Goal: Check status: Check status

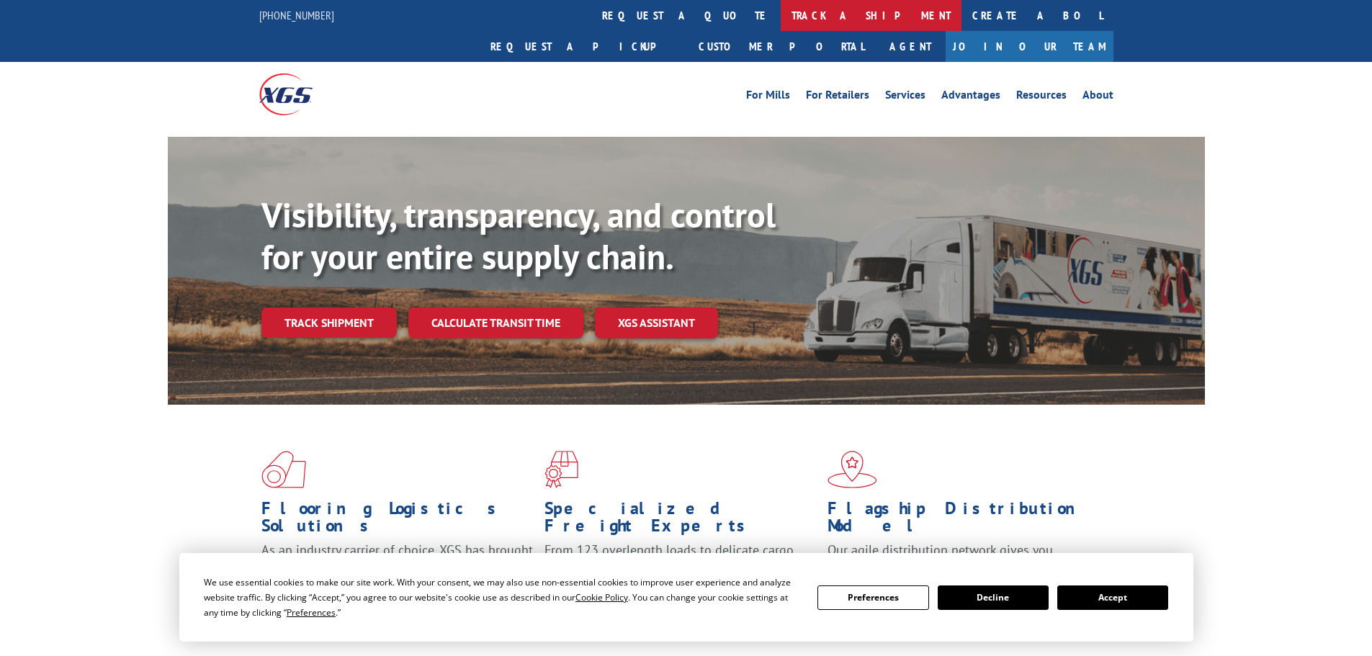
click at [781, 27] on link "track a shipment" at bounding box center [871, 15] width 181 height 31
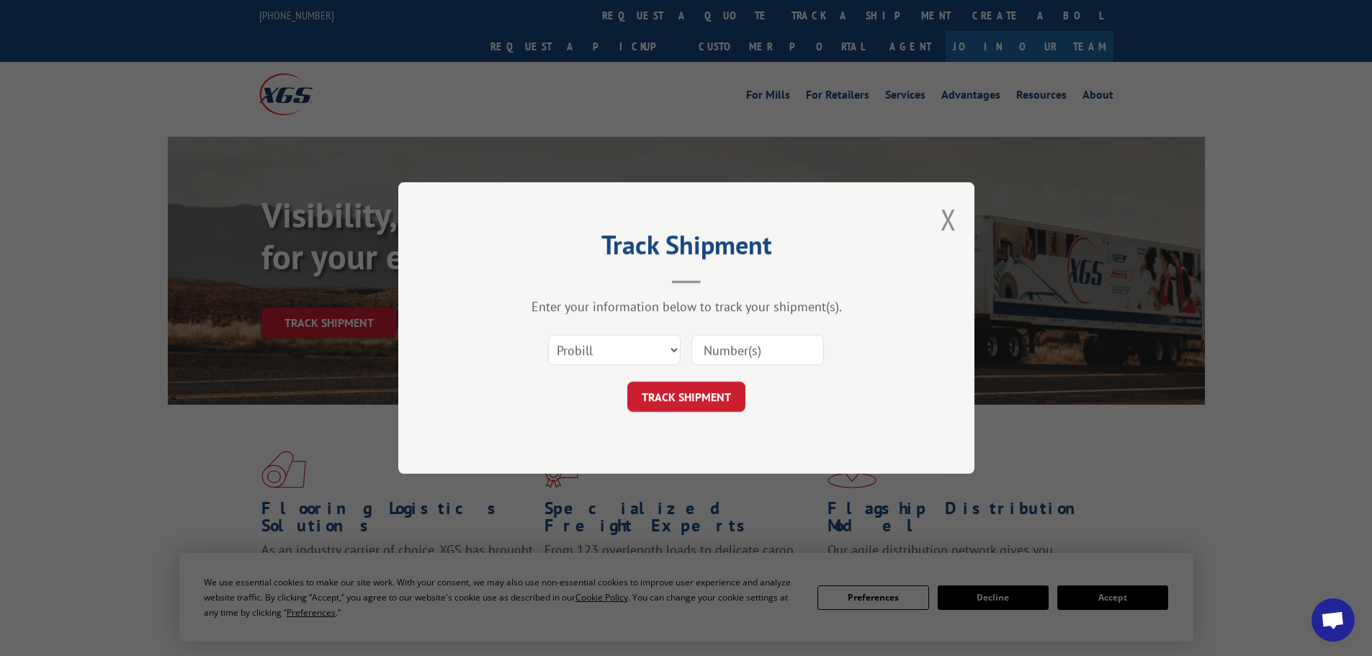
click at [712, 354] on input at bounding box center [757, 350] width 132 height 30
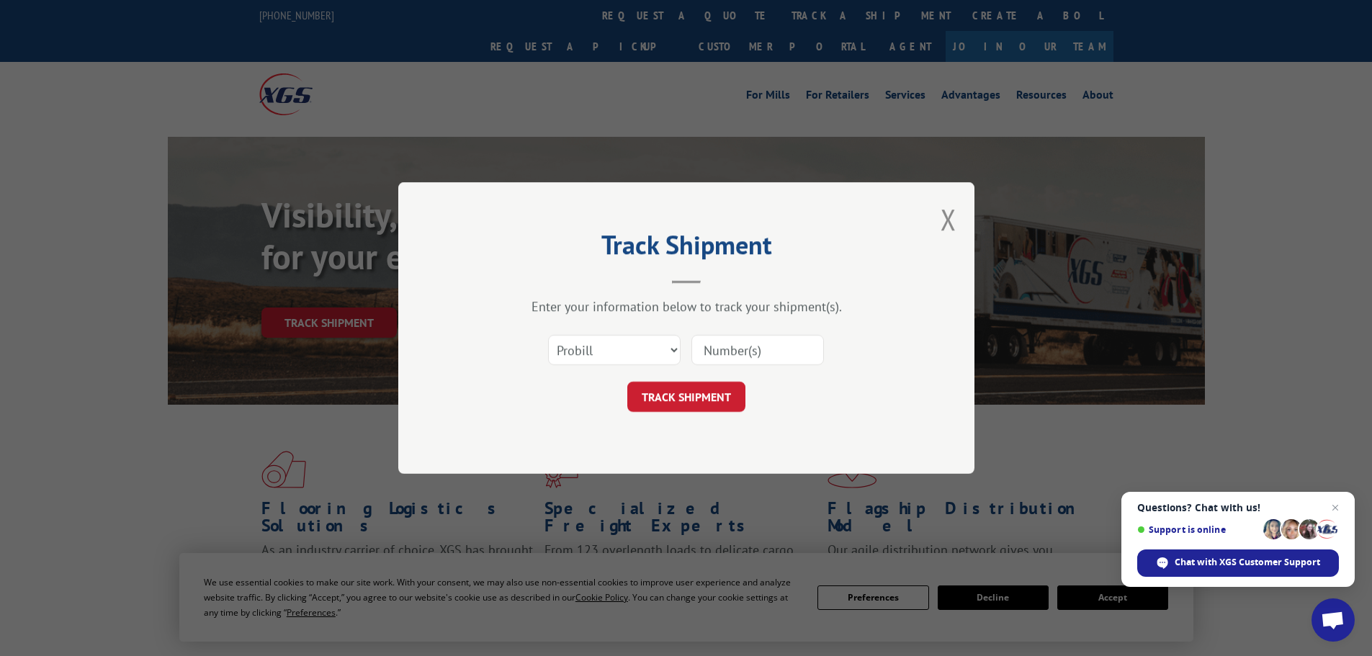
paste input "17518049"
type input "17518049"
click at [696, 388] on button "TRACK SHIPMENT" at bounding box center [686, 397] width 118 height 30
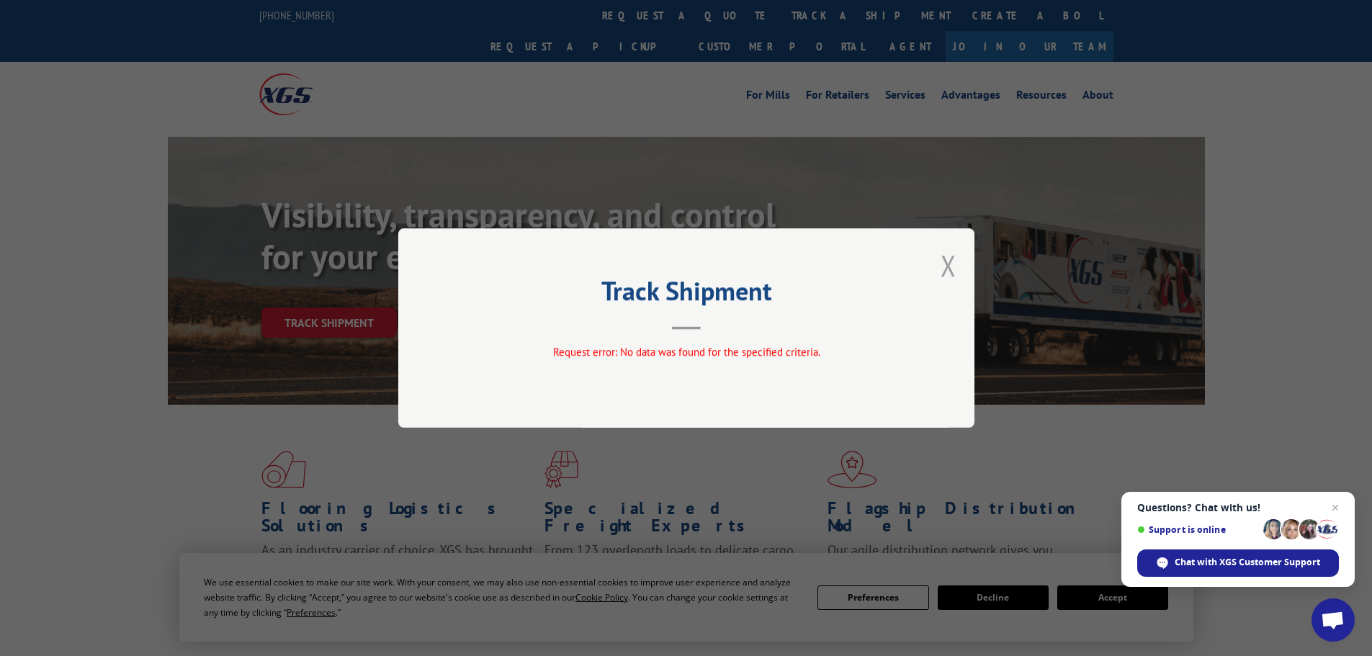
click at [944, 269] on button "Close modal" at bounding box center [948, 265] width 16 height 38
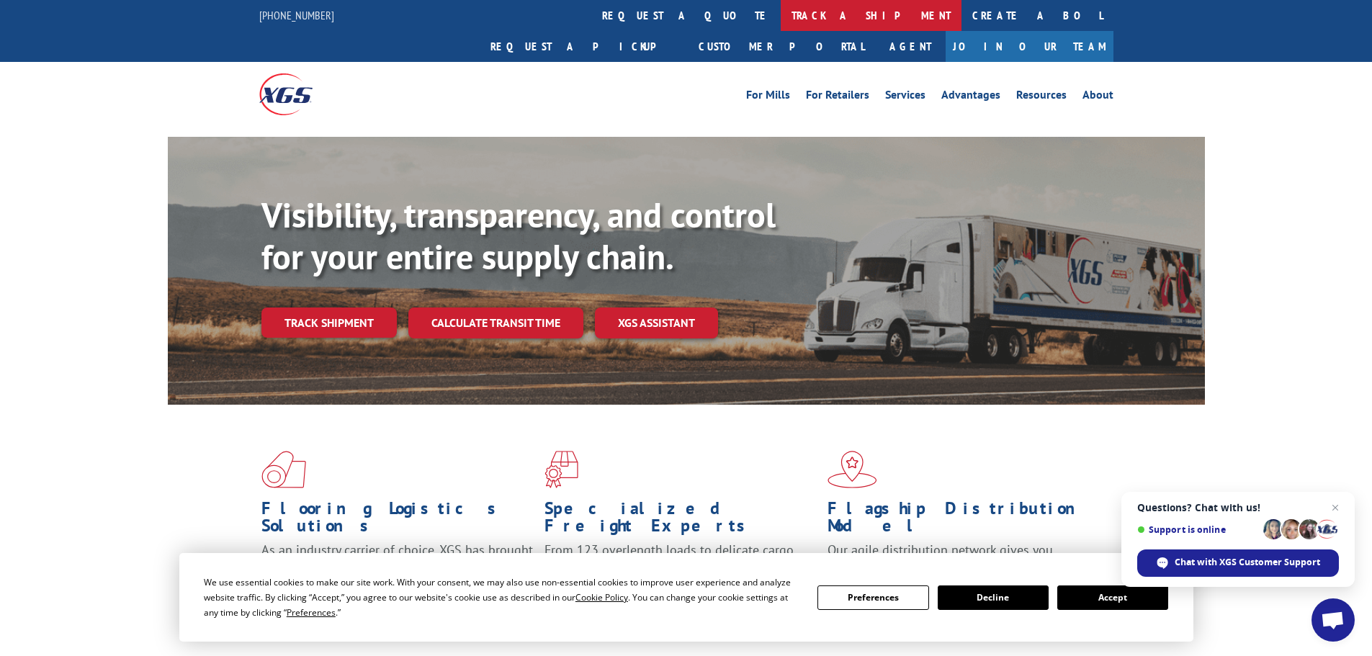
click at [781, 21] on link "track a shipment" at bounding box center [871, 15] width 181 height 31
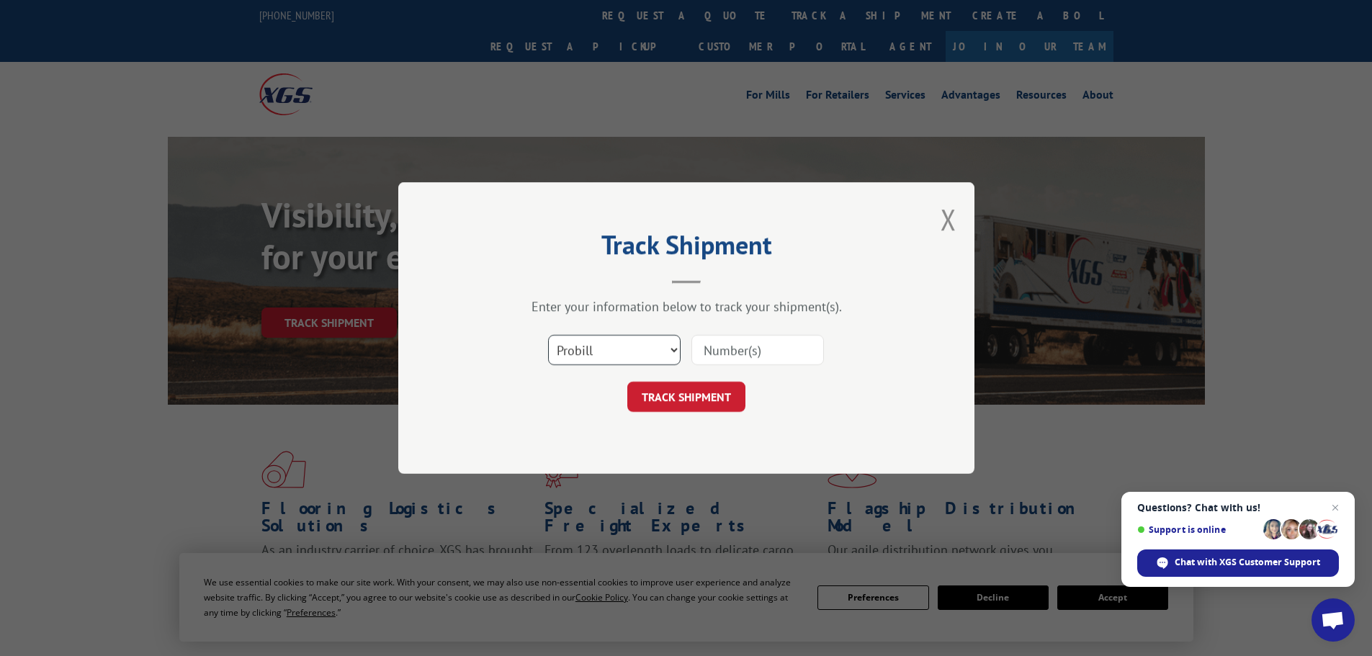
click at [614, 350] on select "Select category... Probill BOL PO" at bounding box center [614, 350] width 132 height 30
select select "po"
click at [548, 335] on select "Select category... Probill BOL PO" at bounding box center [614, 350] width 132 height 30
click at [718, 341] on input at bounding box center [757, 350] width 132 height 30
paste input "28503499"
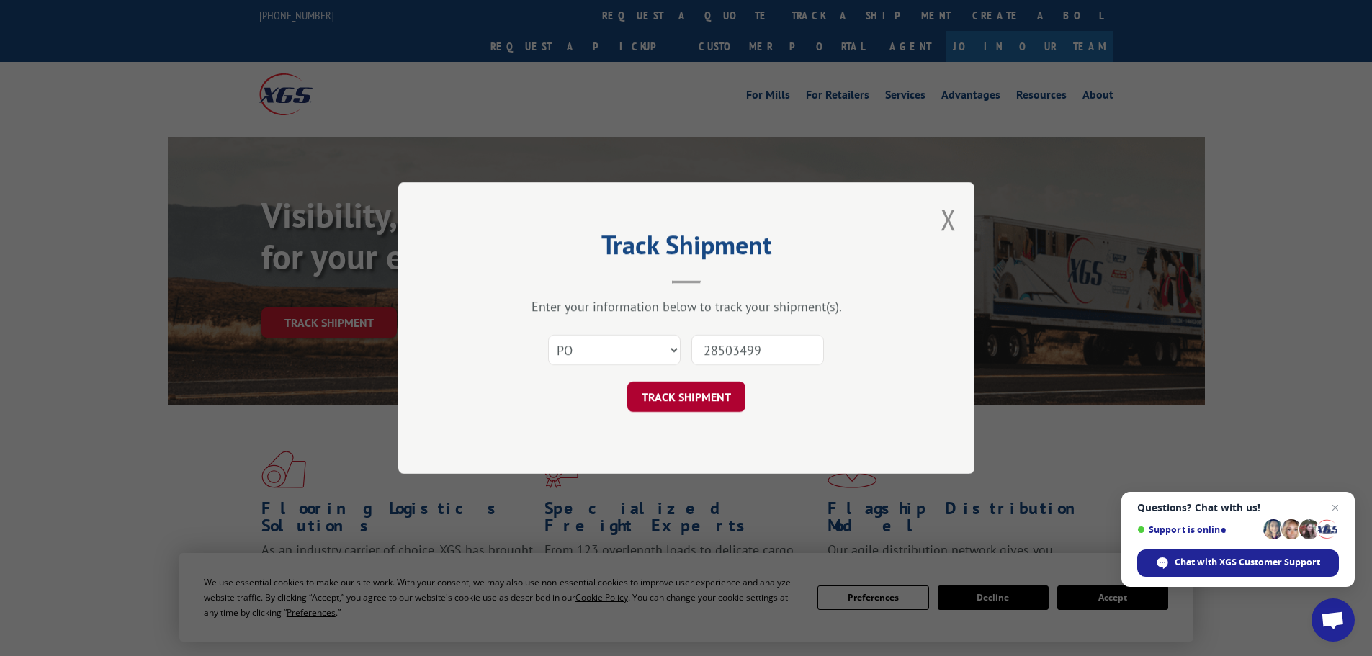
type input "28503499"
click at [691, 387] on button "TRACK SHIPMENT" at bounding box center [686, 397] width 118 height 30
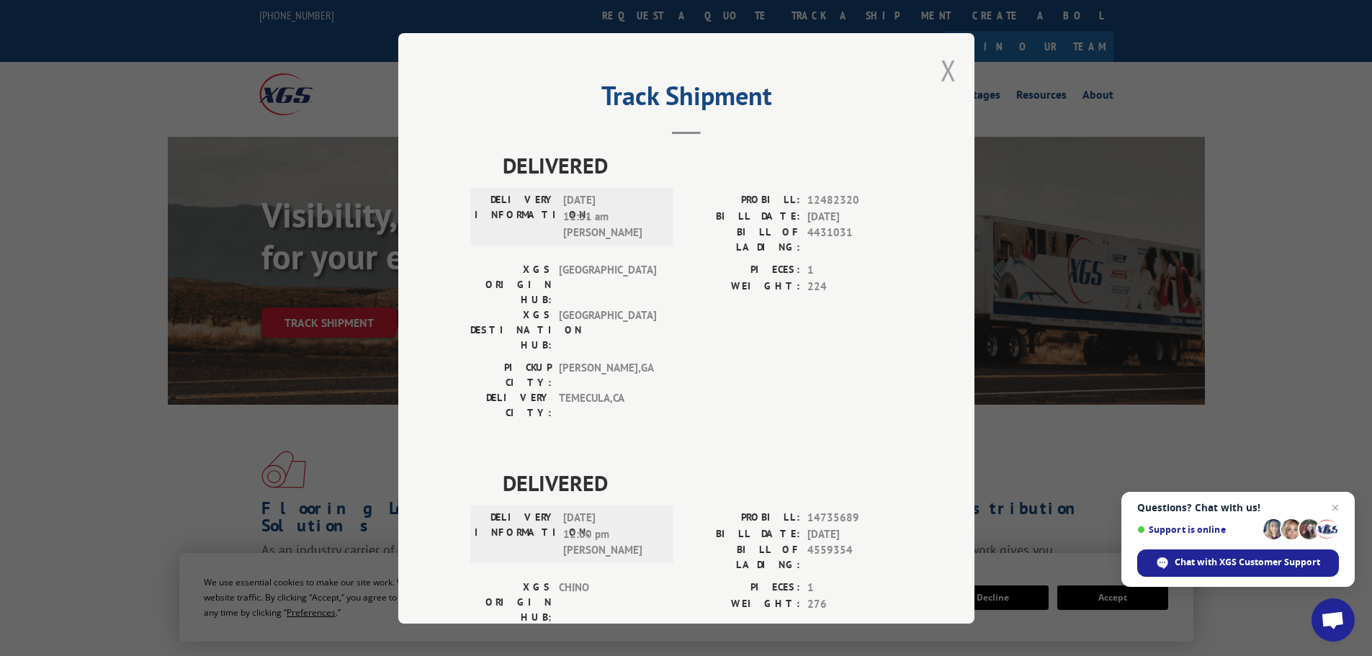
click at [943, 70] on button "Close modal" at bounding box center [948, 70] width 16 height 38
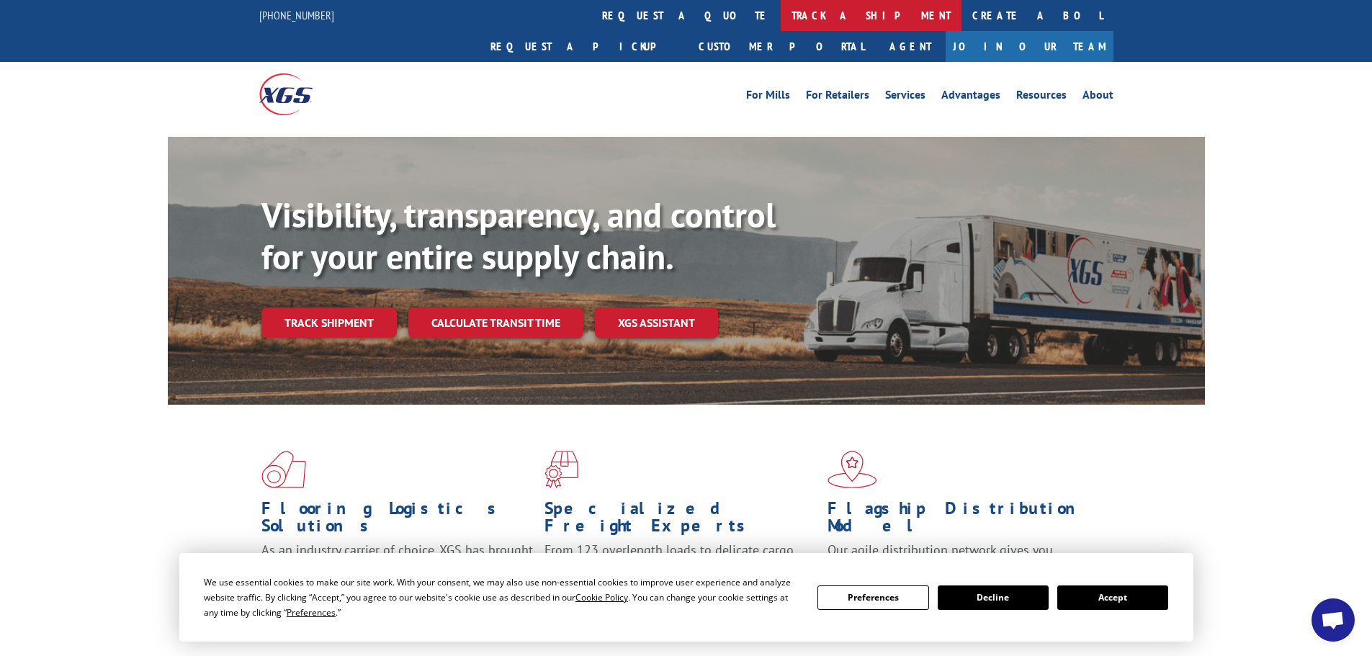
click at [781, 14] on link "track a shipment" at bounding box center [871, 15] width 181 height 31
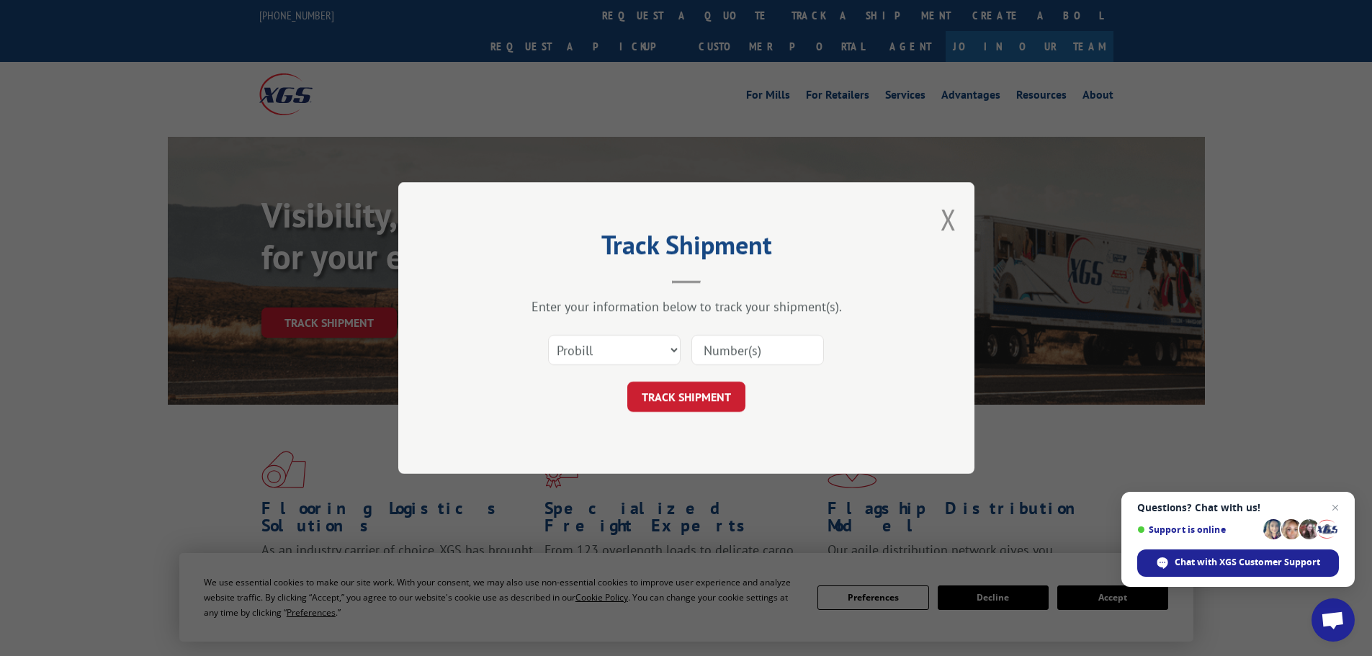
click at [720, 345] on input at bounding box center [757, 350] width 132 height 30
paste input "17518093"
type input "17518093"
click at [691, 407] on button "TRACK SHIPMENT" at bounding box center [686, 397] width 118 height 30
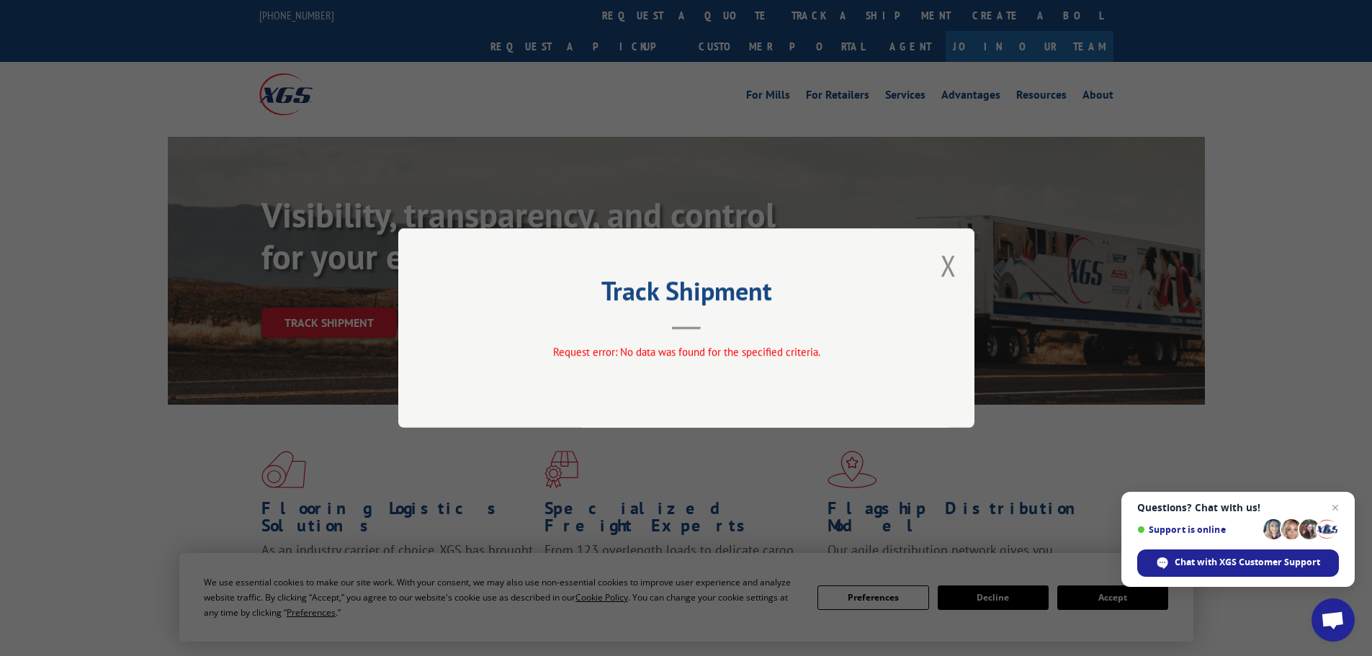
click at [942, 264] on button "Close modal" at bounding box center [948, 265] width 16 height 38
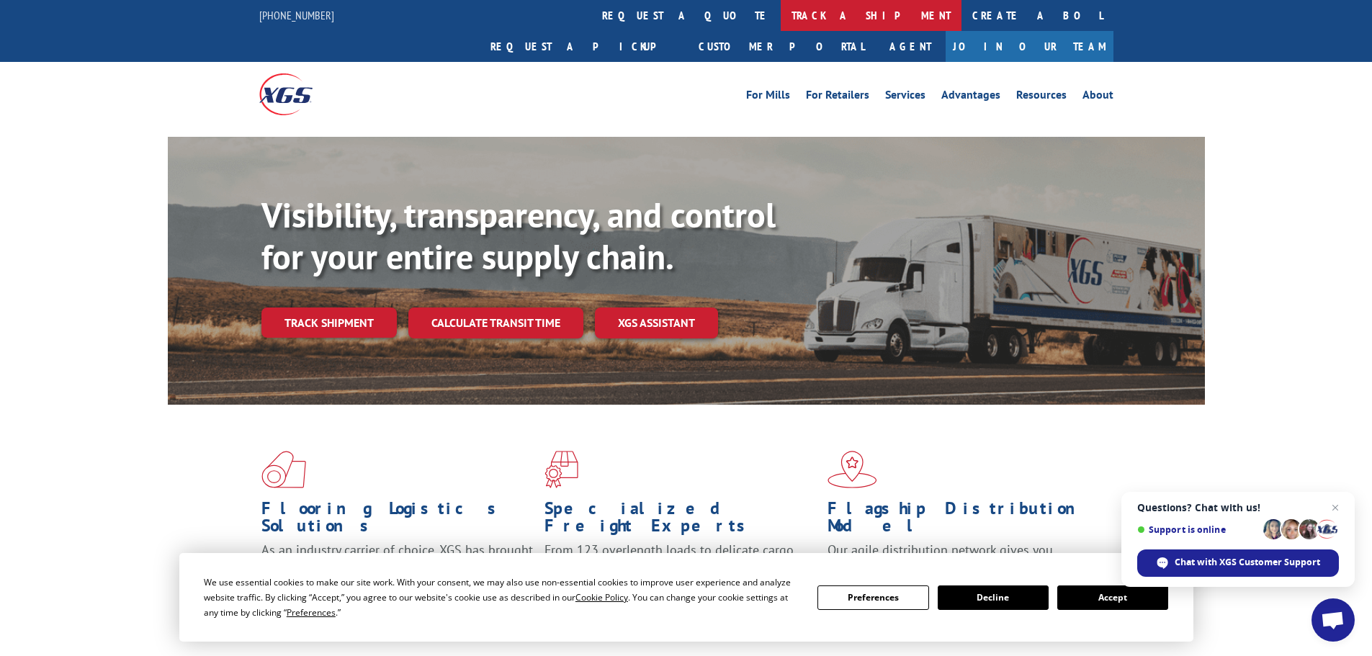
click at [781, 14] on link "track a shipment" at bounding box center [871, 15] width 181 height 31
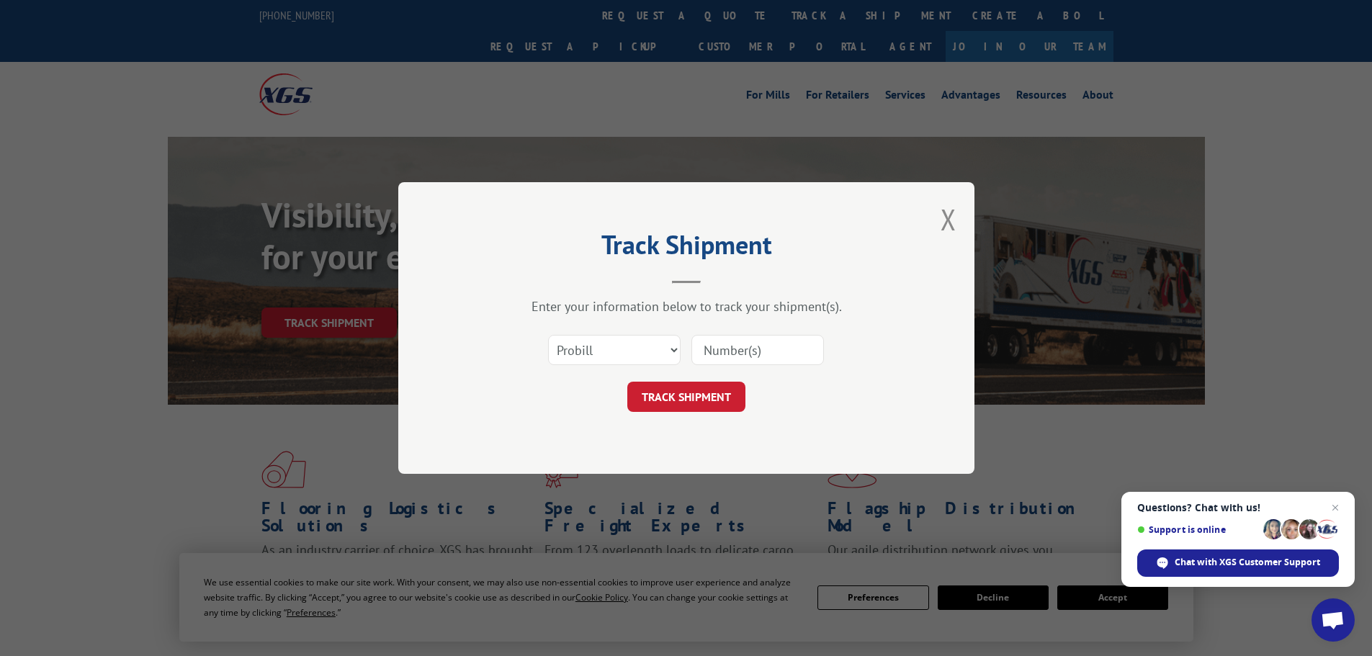
click at [703, 352] on input at bounding box center [757, 350] width 132 height 30
paste input "17518093"
click at [709, 349] on input "17518093" at bounding box center [757, 350] width 132 height 30
type input "17518093"
click at [675, 394] on button "TRACK SHIPMENT" at bounding box center [686, 397] width 118 height 30
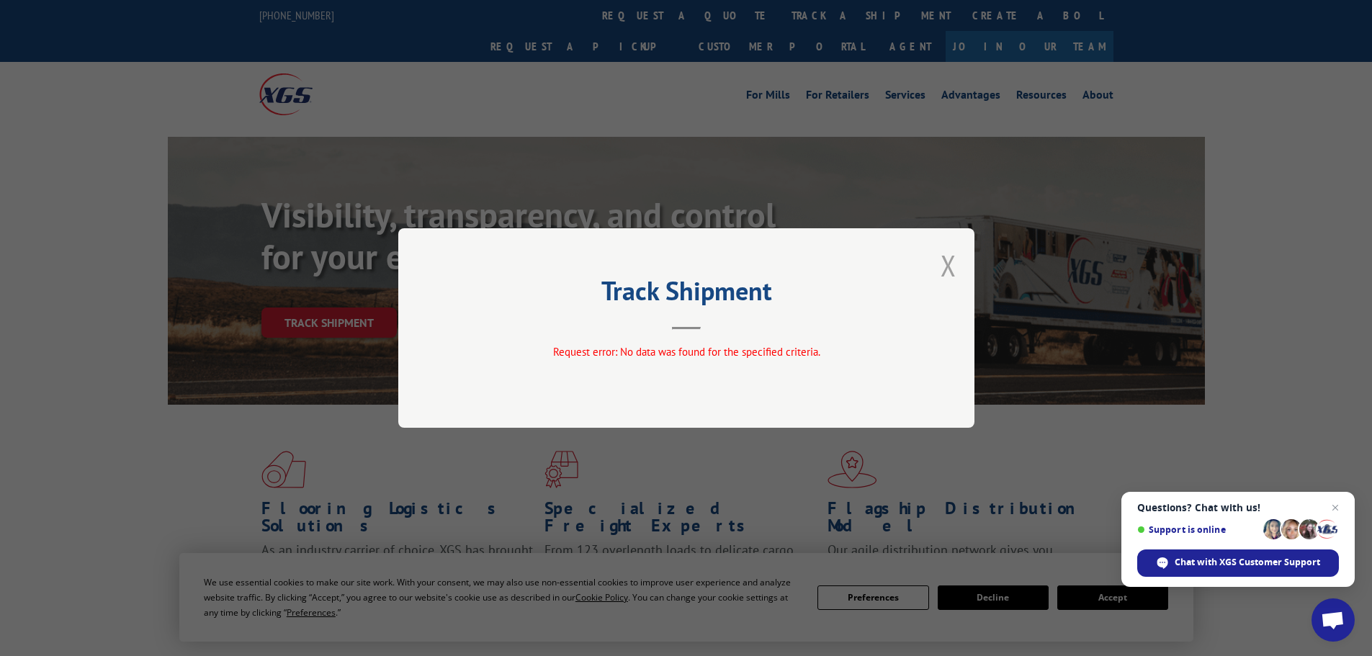
click at [948, 264] on button "Close modal" at bounding box center [948, 265] width 16 height 38
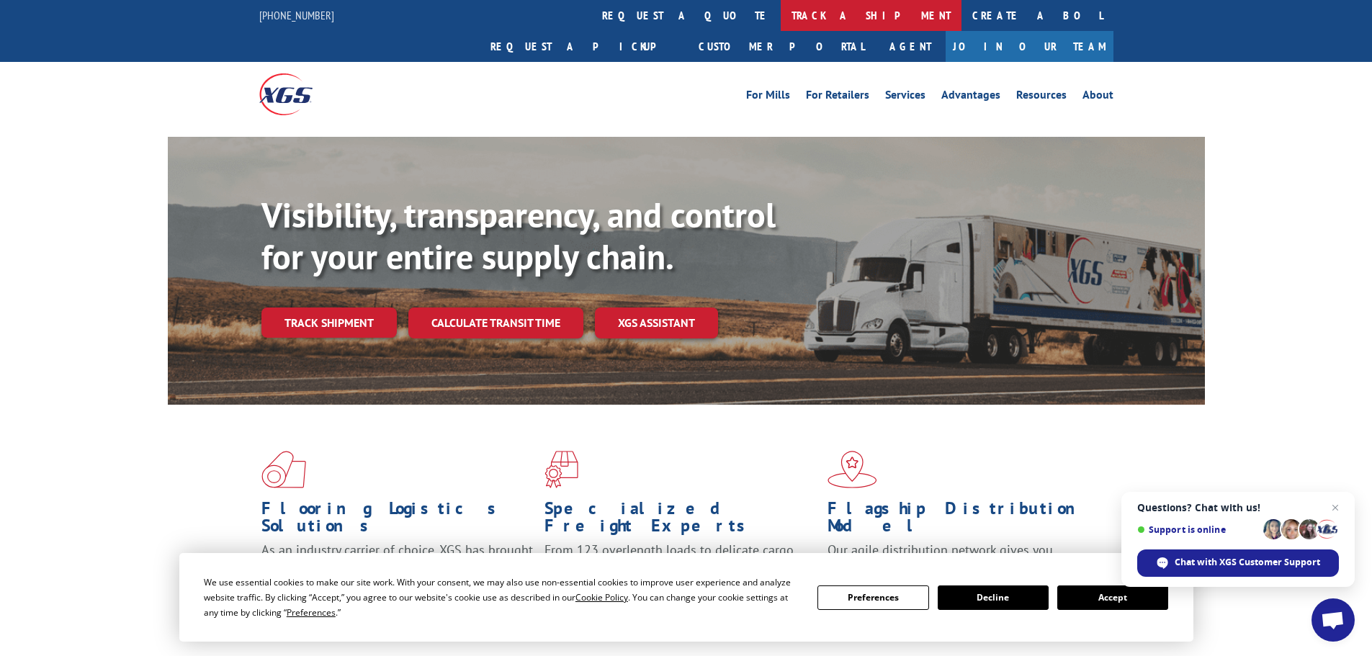
click at [781, 20] on link "track a shipment" at bounding box center [871, 15] width 181 height 31
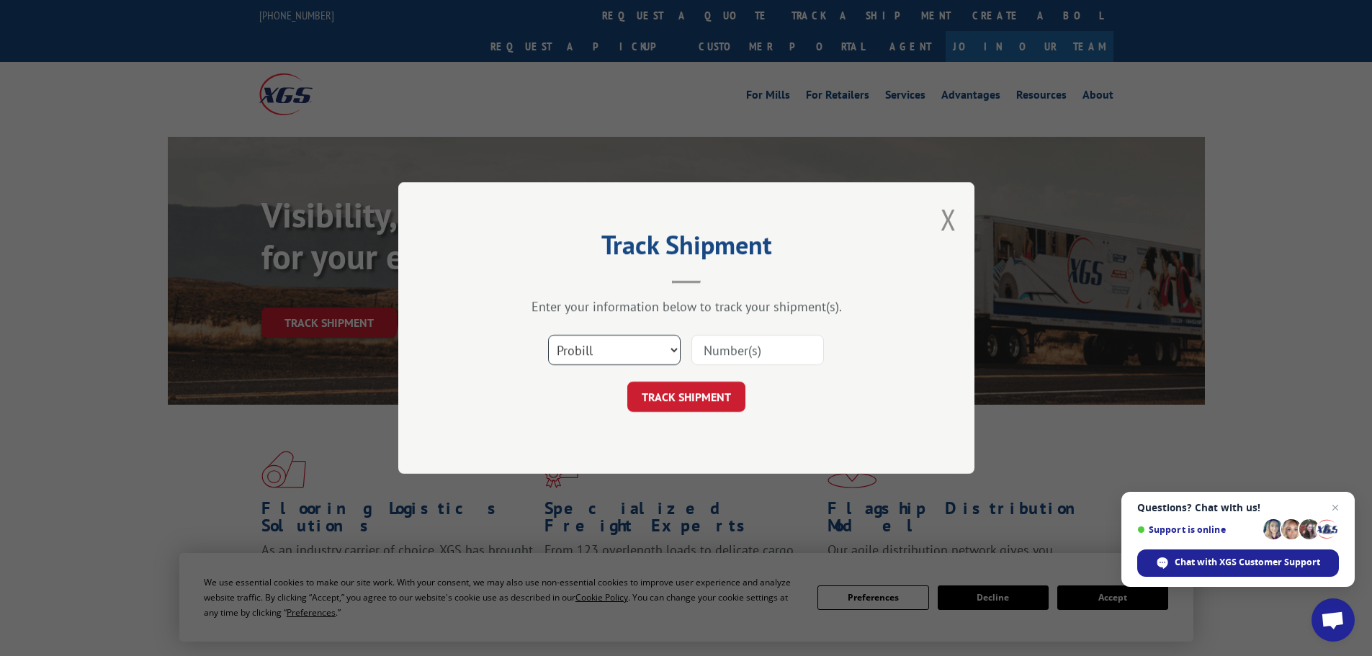
click at [652, 356] on select "Select category... Probill BOL PO" at bounding box center [614, 350] width 132 height 30
select select "po"
click at [548, 335] on select "Select category... Probill BOL PO" at bounding box center [614, 350] width 132 height 30
click at [697, 350] on input at bounding box center [757, 350] width 132 height 30
paste input "28503534"
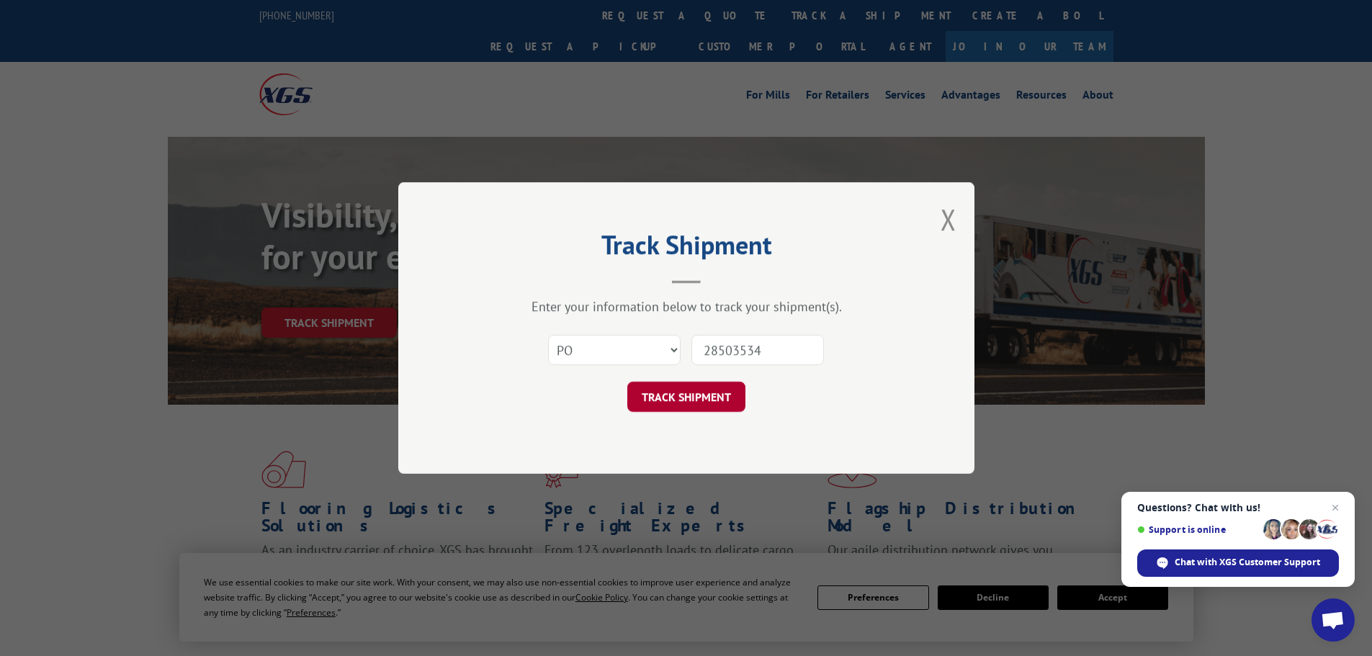
type input "28503534"
click at [688, 403] on button "TRACK SHIPMENT" at bounding box center [686, 397] width 118 height 30
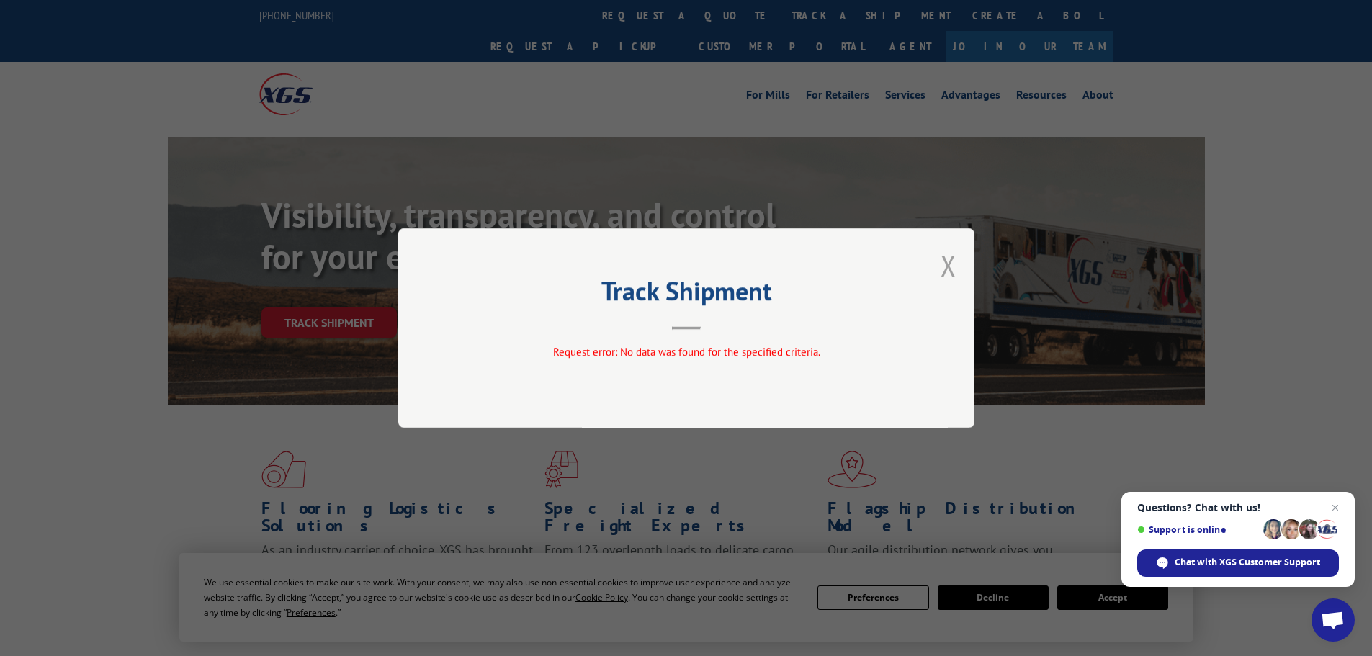
click at [952, 266] on button "Close modal" at bounding box center [948, 265] width 16 height 38
